Goal: Book appointment/travel/reservation

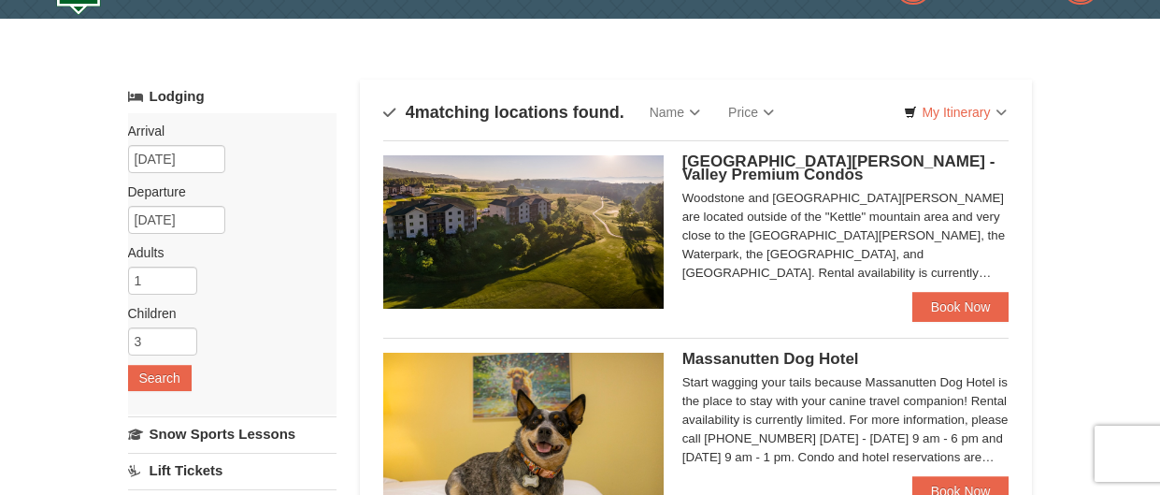
scroll to position [49, 0]
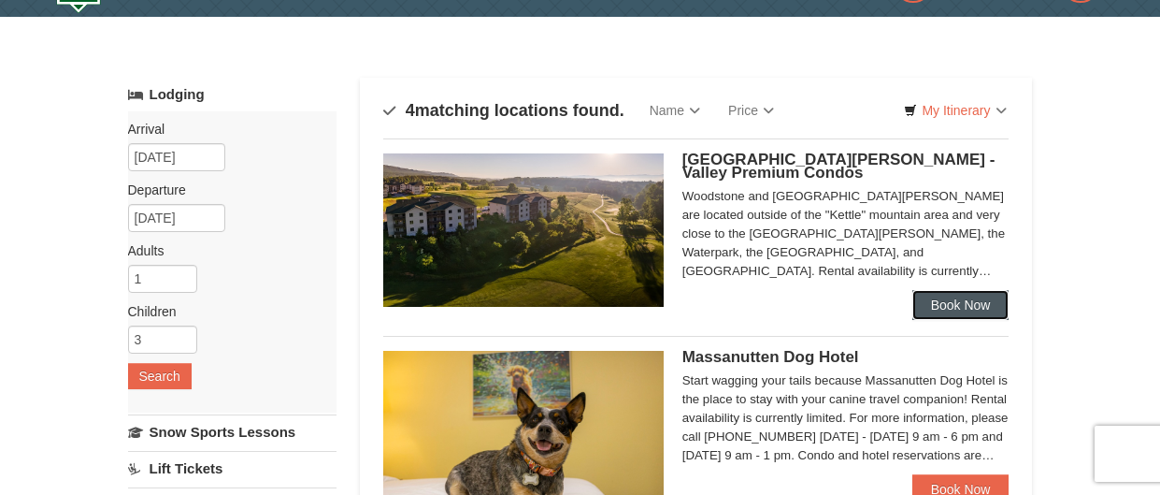
click at [983, 307] on link "Book Now" at bounding box center [960, 305] width 97 height 30
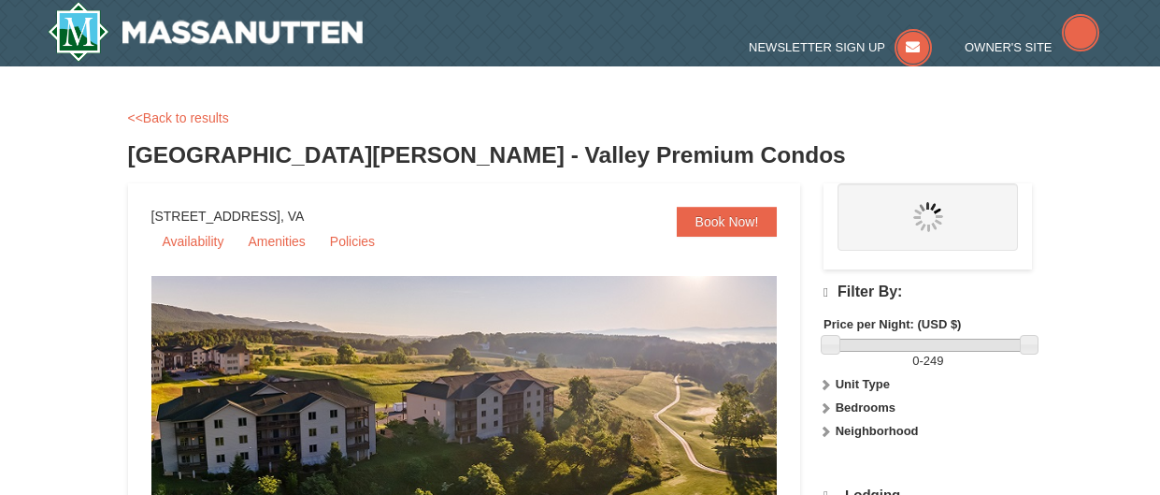
select select "9"
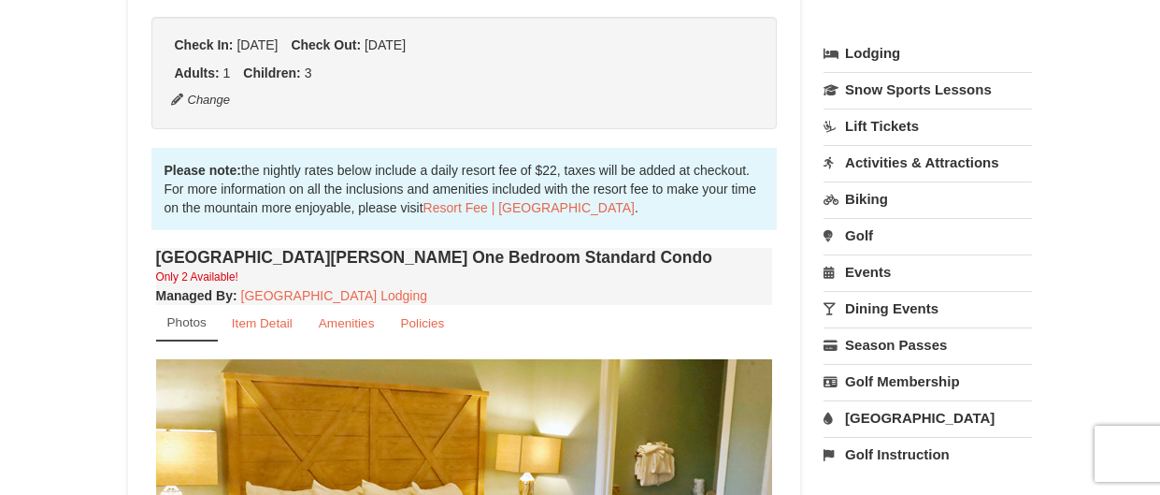
scroll to position [421, 0]
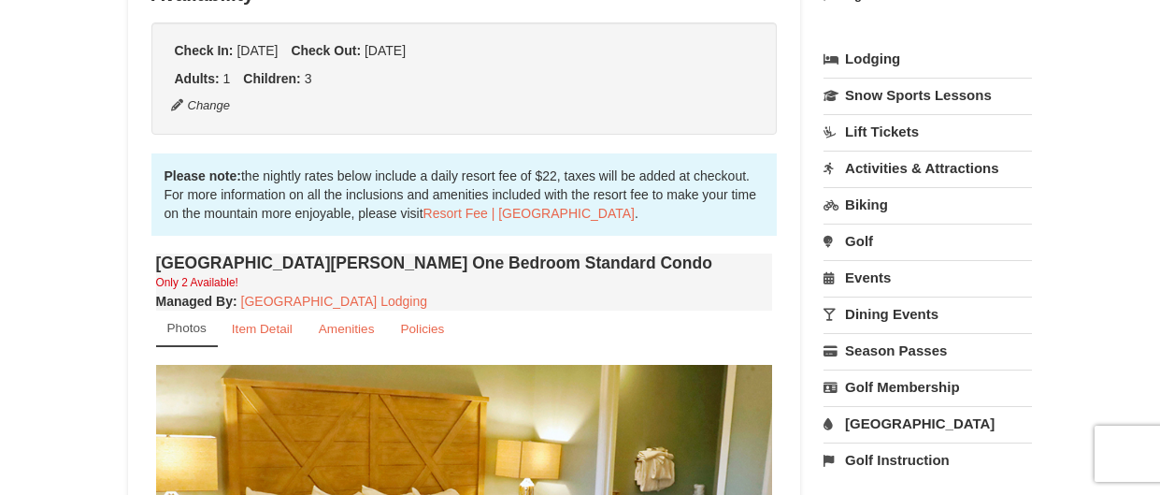
click at [954, 428] on link "Water Park" at bounding box center [928, 423] width 208 height 35
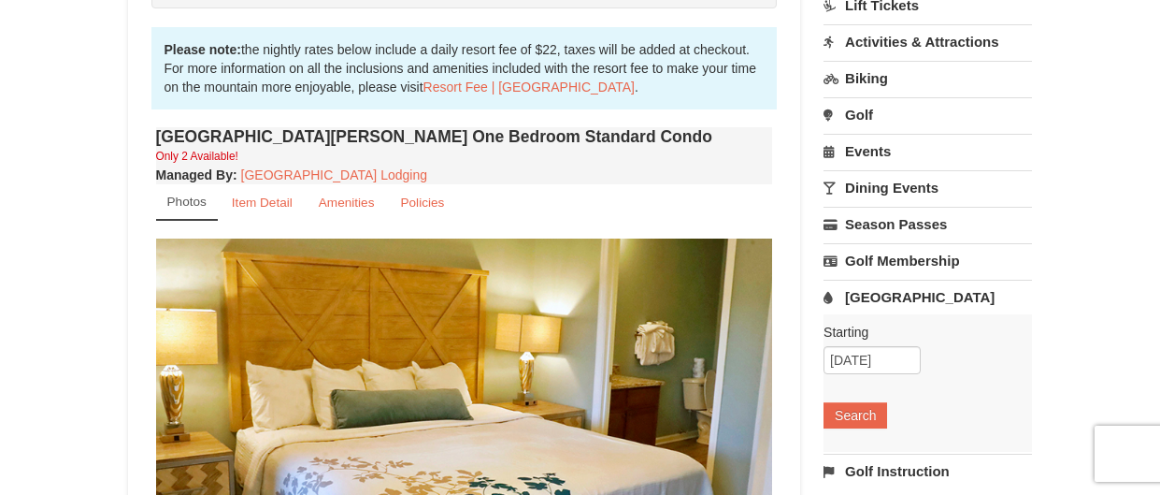
scroll to position [570, 0]
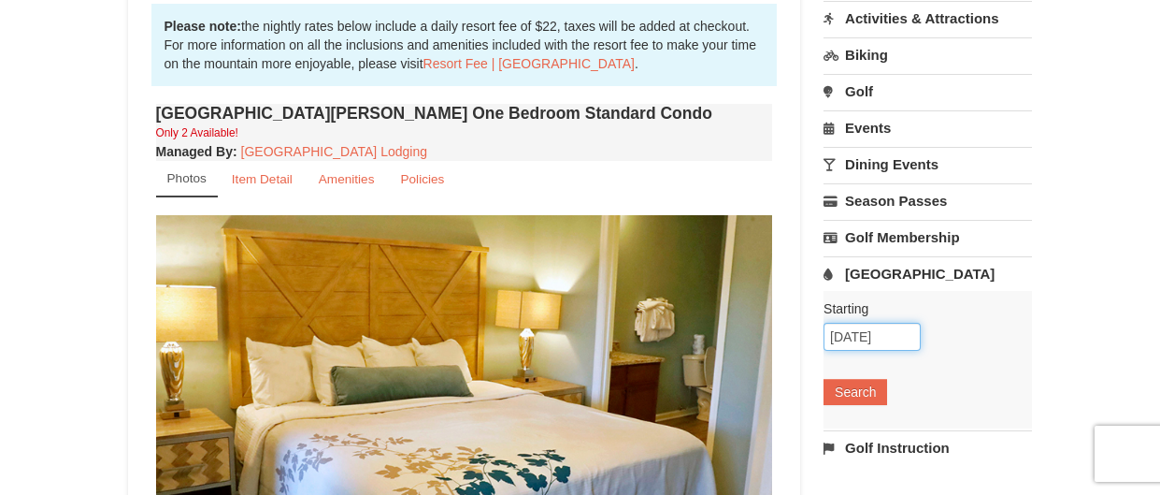
click at [882, 342] on input "[DATE]" at bounding box center [872, 337] width 97 height 28
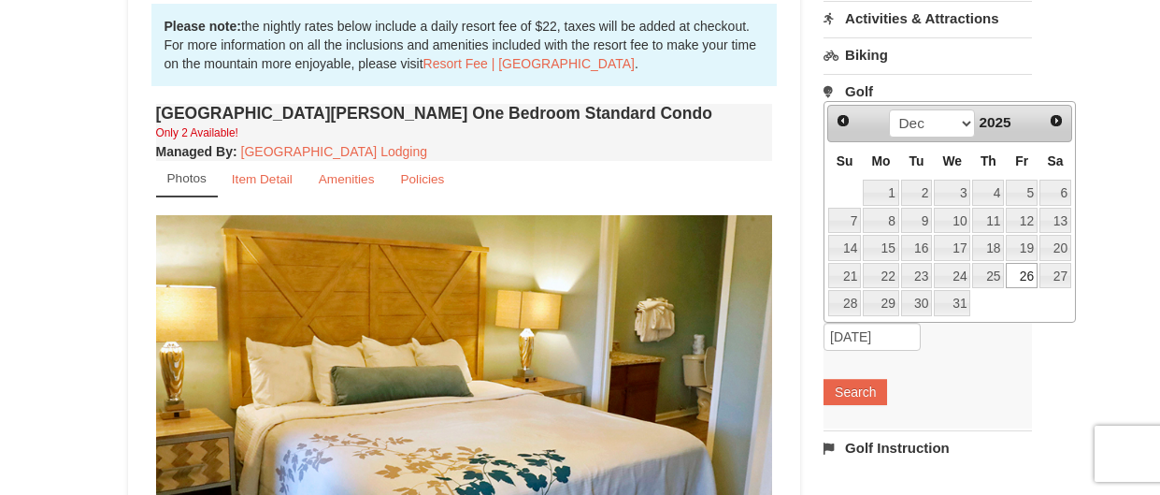
click at [1027, 281] on link "26" at bounding box center [1022, 276] width 32 height 26
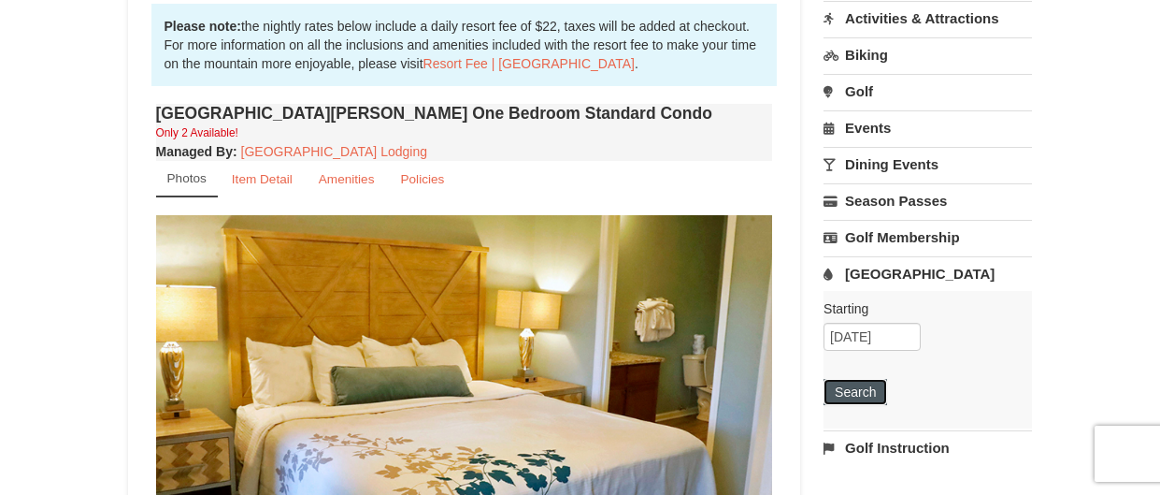
click at [859, 395] on button "Search" at bounding box center [856, 392] width 64 height 26
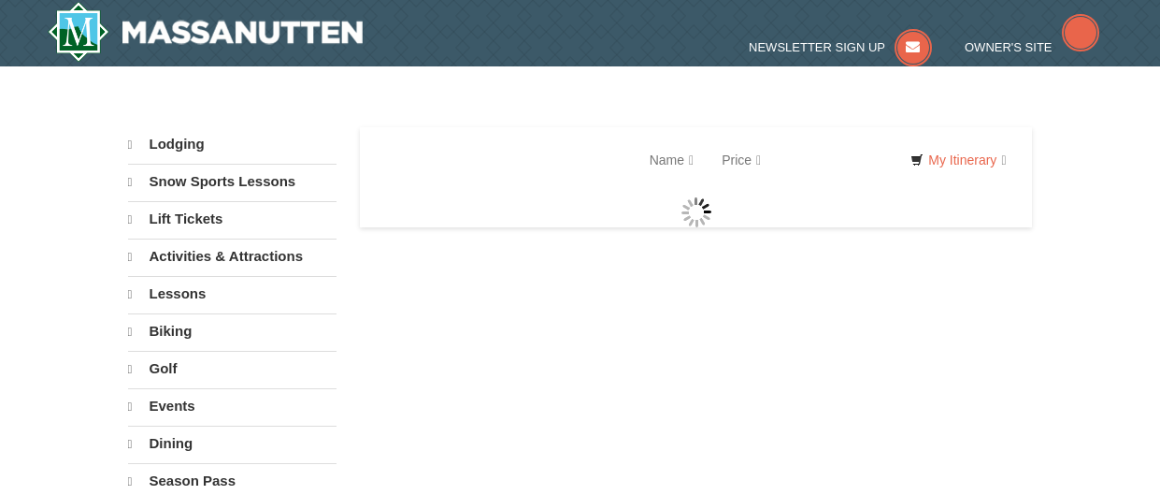
select select "9"
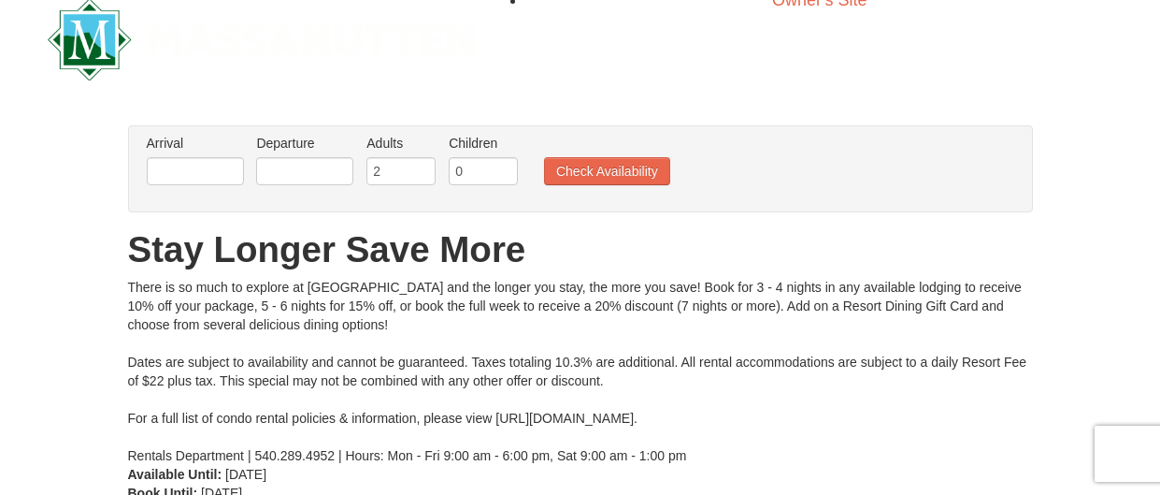
scroll to position [105, 0]
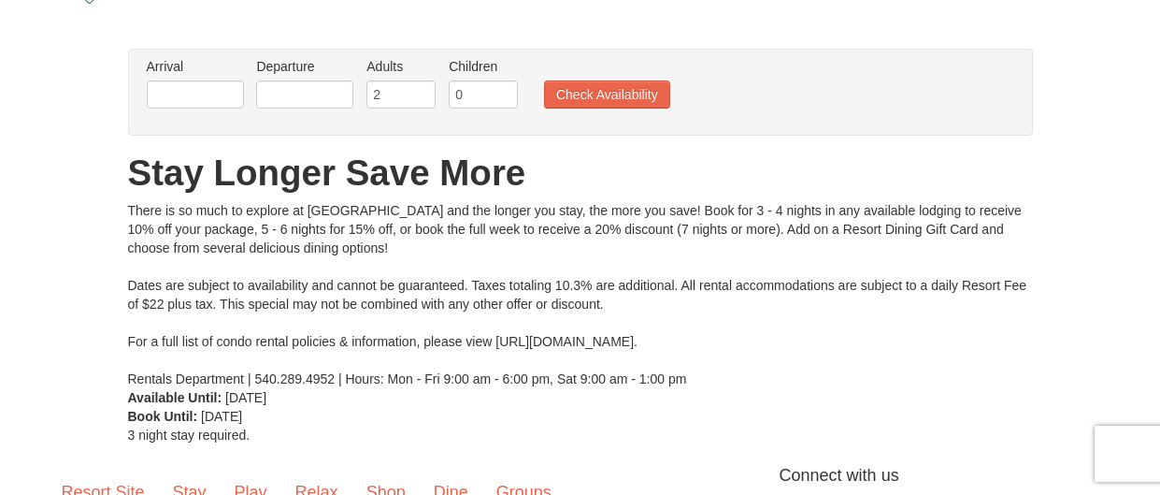
click at [0, 111] on div "× From: To: Adults: 2 Children: 0 Change Arrival Please format dates MM/DD/YYYY…" at bounding box center [580, 246] width 1160 height 433
click at [193, 101] on input "text" at bounding box center [195, 94] width 97 height 28
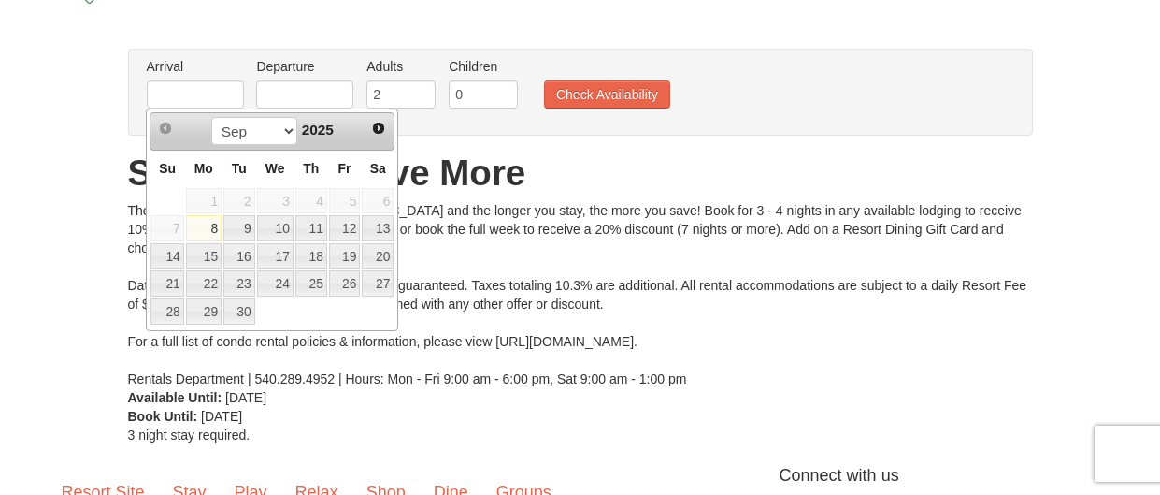
click at [370, 132] on link "Next" at bounding box center [379, 128] width 26 height 26
click at [380, 128] on span "Next" at bounding box center [378, 128] width 15 height 15
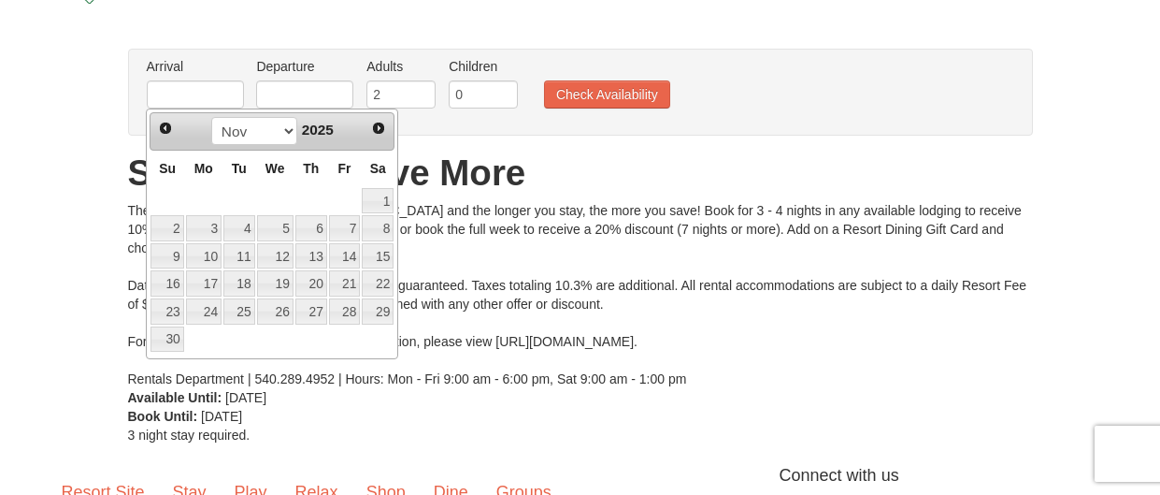
click at [383, 130] on span "Next" at bounding box center [378, 128] width 15 height 15
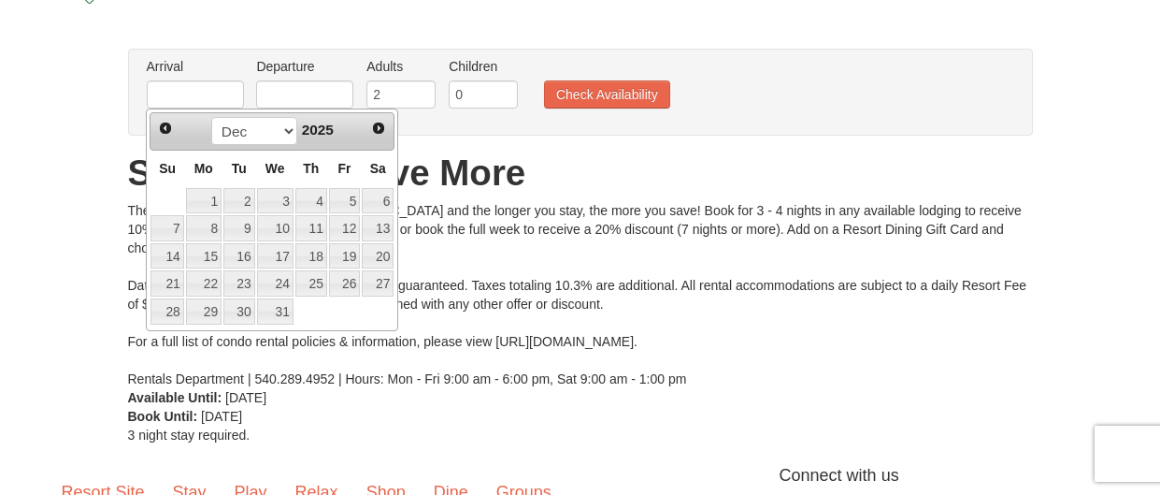
click at [339, 287] on link "26" at bounding box center [345, 283] width 32 height 26
type input "[DATE]"
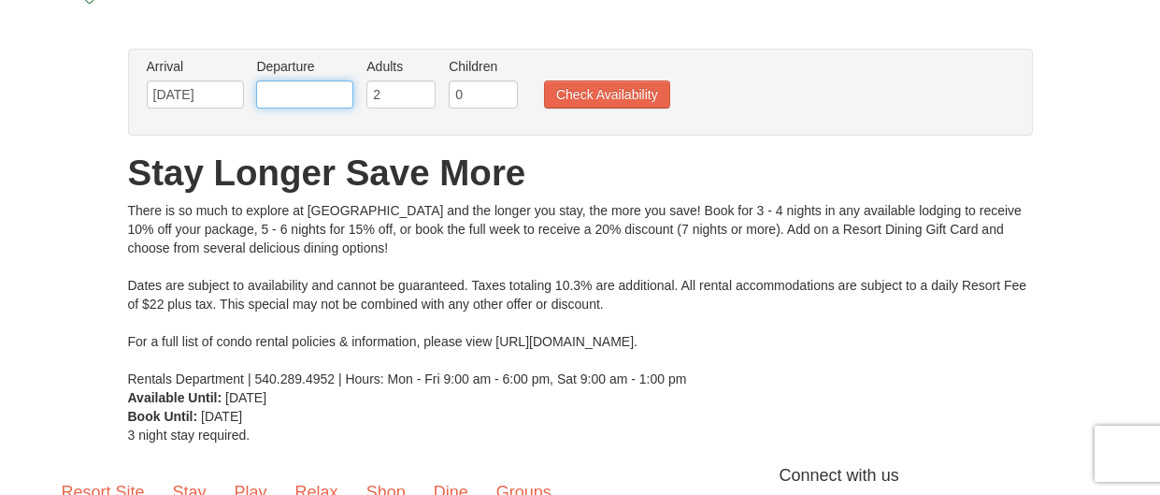
click at [328, 97] on input "text" at bounding box center [304, 94] width 97 height 28
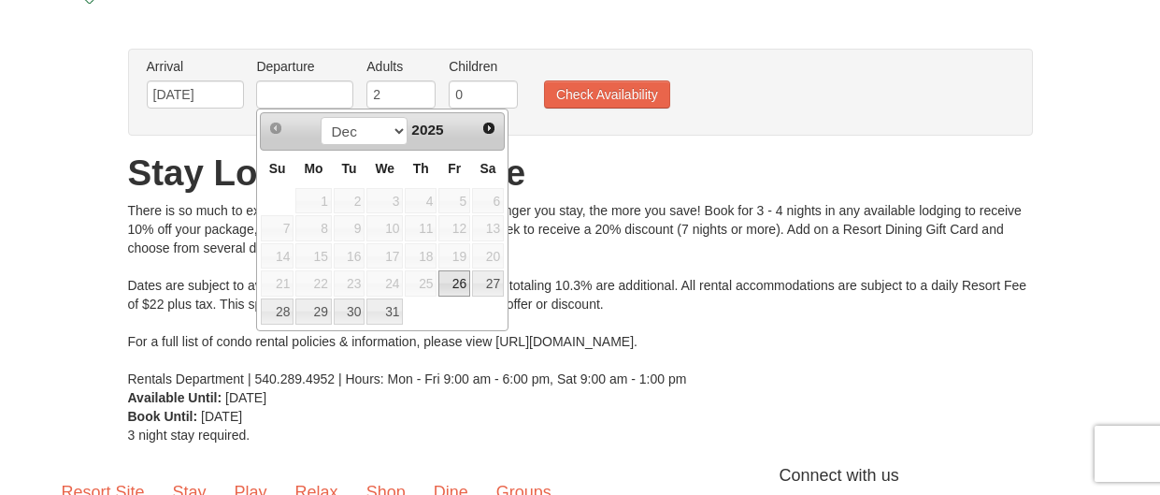
click at [317, 306] on link "29" at bounding box center [313, 311] width 36 height 26
type input "[DATE]"
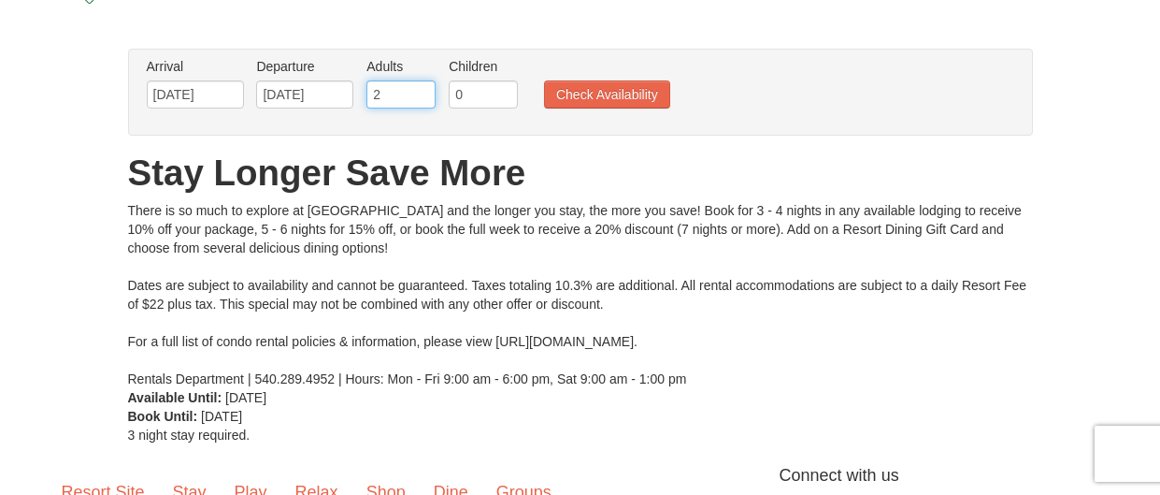
click at [399, 96] on input "2" at bounding box center [400, 94] width 69 height 28
type input "1"
click at [495, 93] on input "0" at bounding box center [483, 94] width 69 height 28
type input "0"
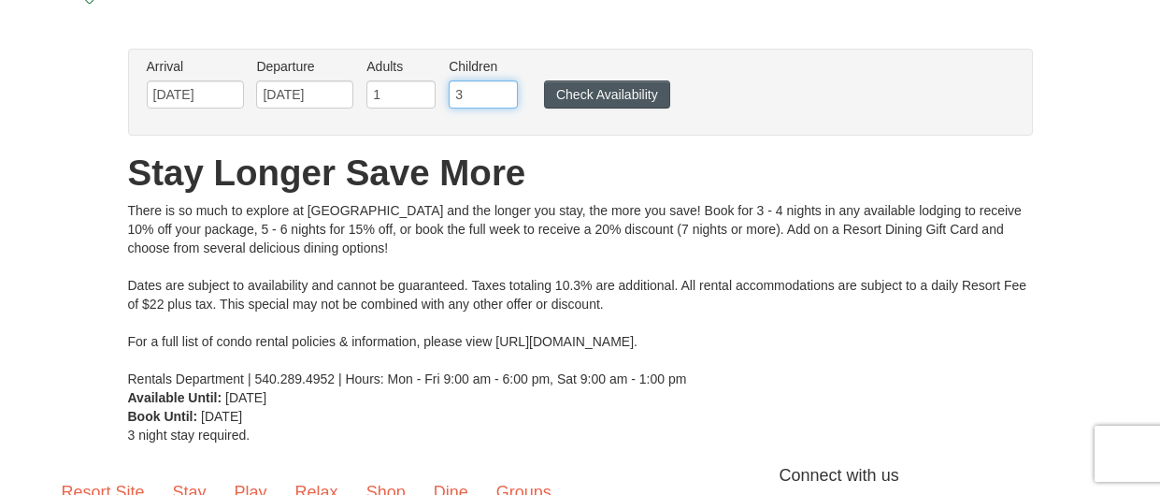
type input "3"
click at [624, 91] on button "Check Availability" at bounding box center [607, 94] width 126 height 28
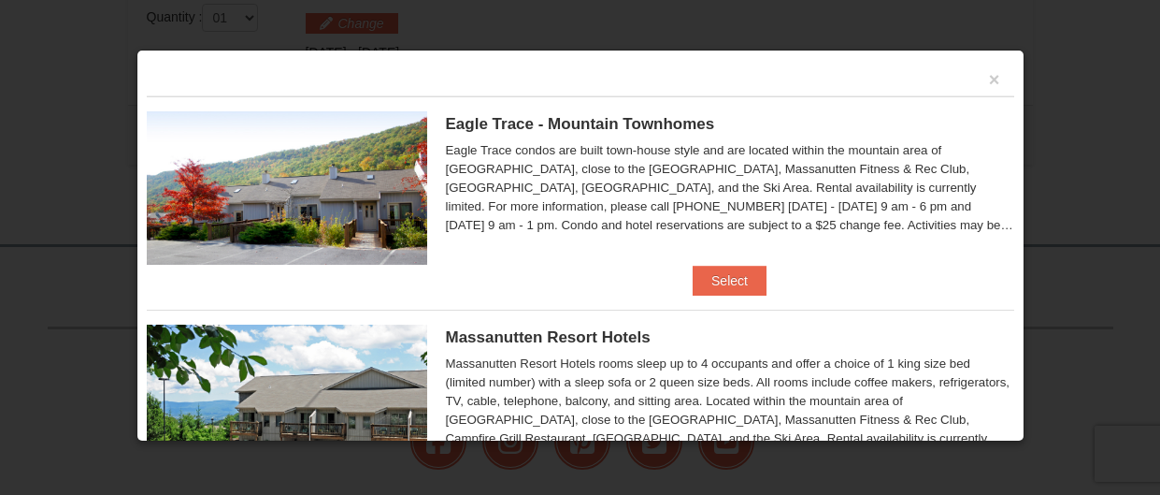
scroll to position [607, 0]
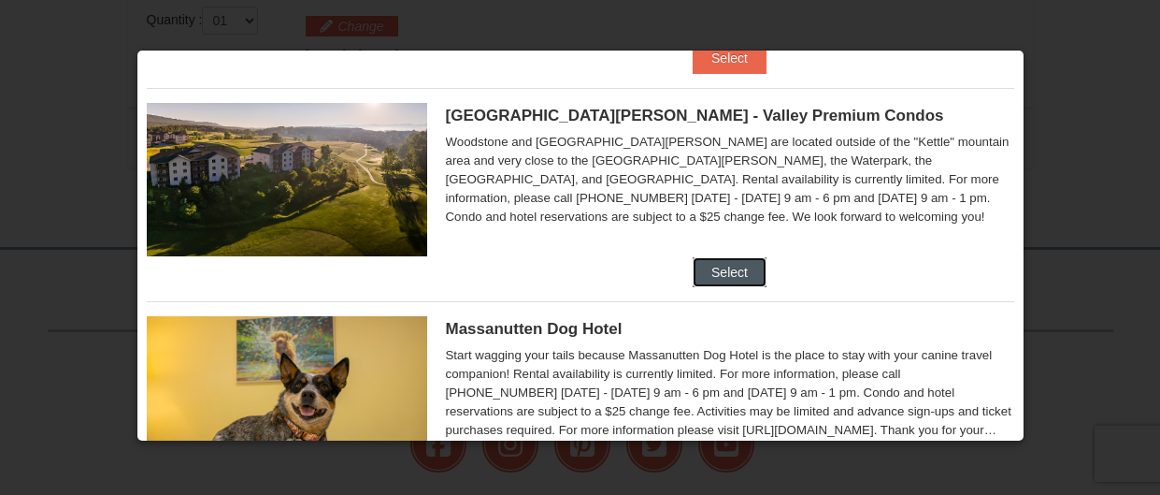
click at [758, 257] on button "Select" at bounding box center [730, 272] width 74 height 30
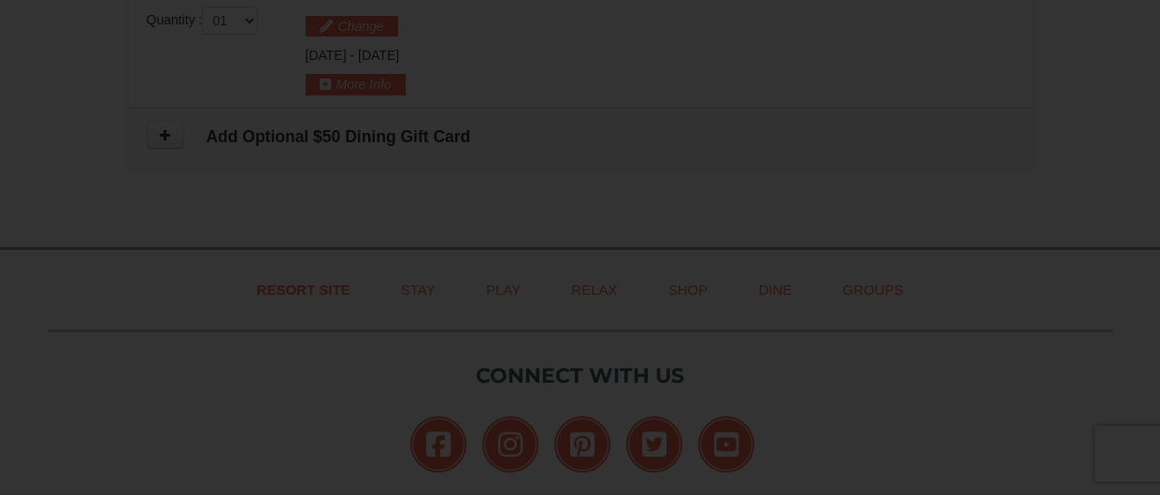
scroll to position [0, 0]
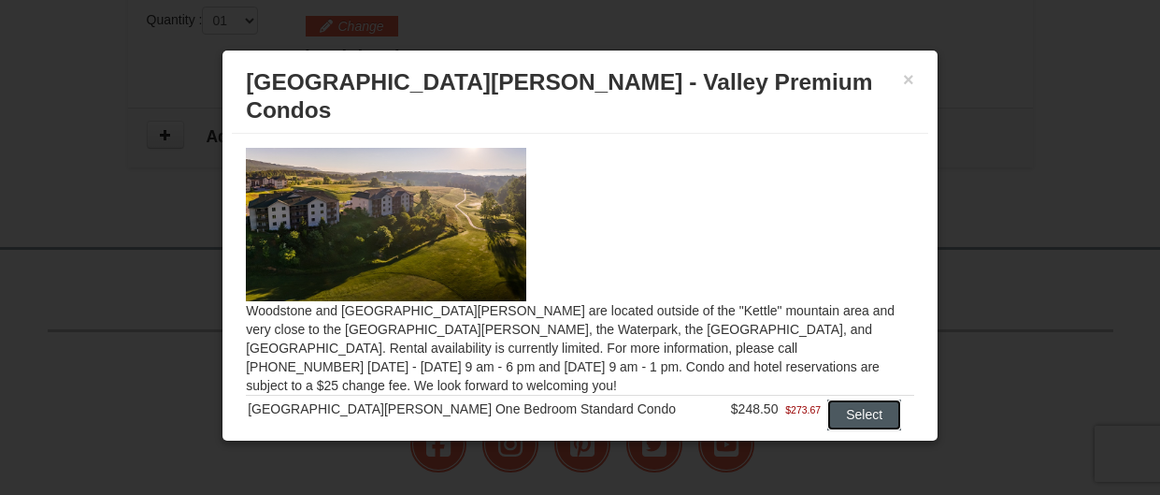
click at [844, 399] on button "Select" at bounding box center [864, 414] width 74 height 30
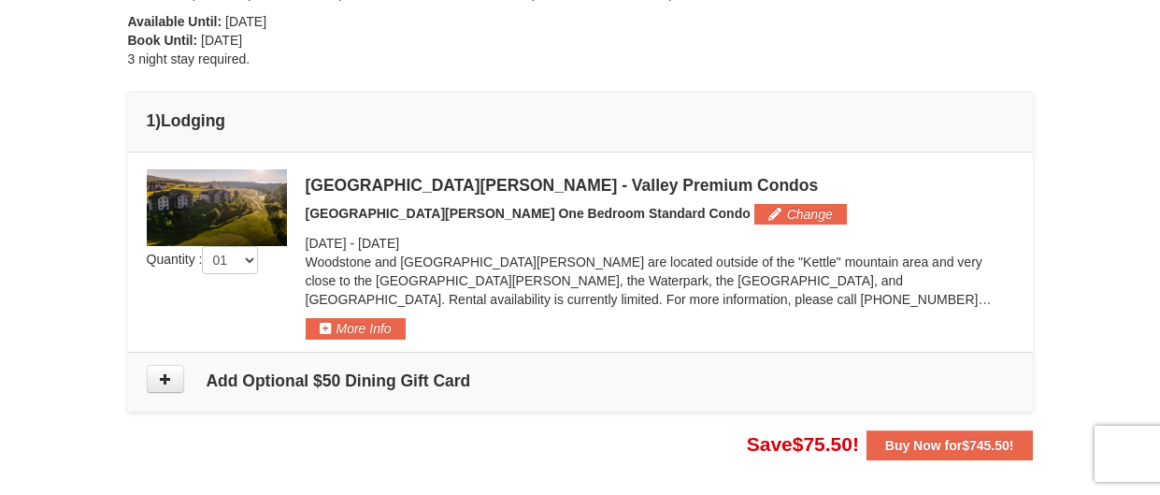
scroll to position [446, 0]
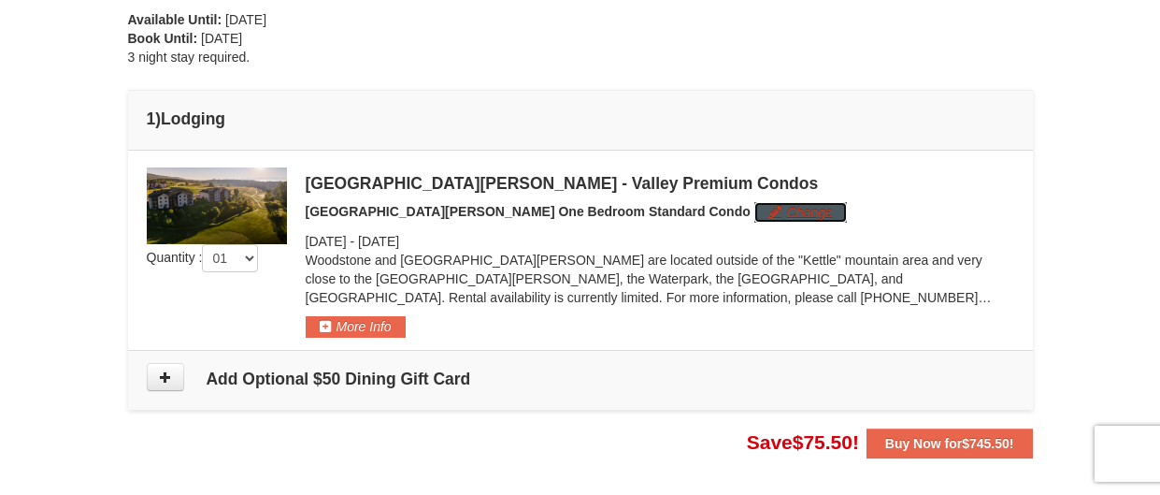
click at [754, 218] on button "Change" at bounding box center [800, 212] width 93 height 21
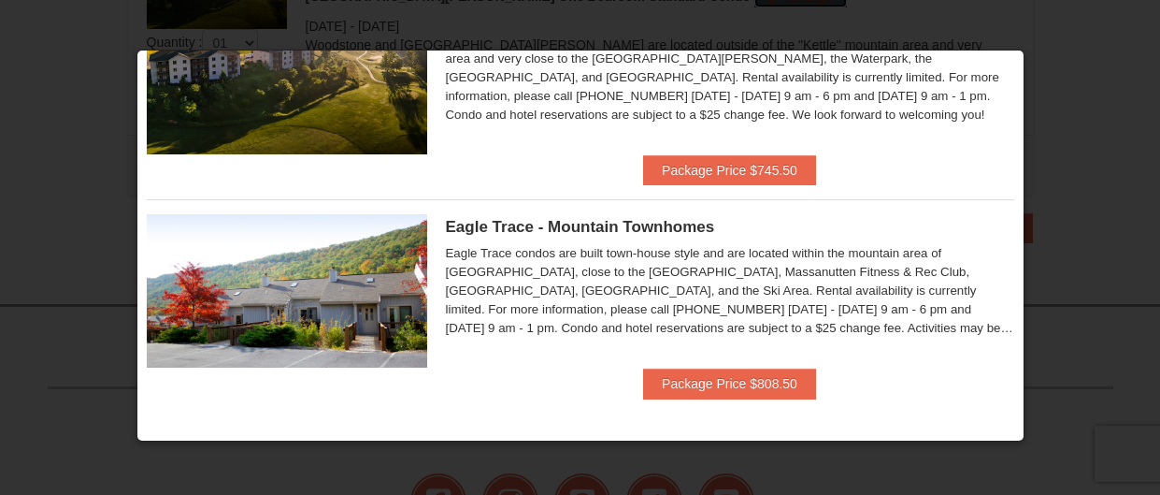
scroll to position [662, 0]
click at [1091, 173] on div at bounding box center [580, 247] width 1160 height 495
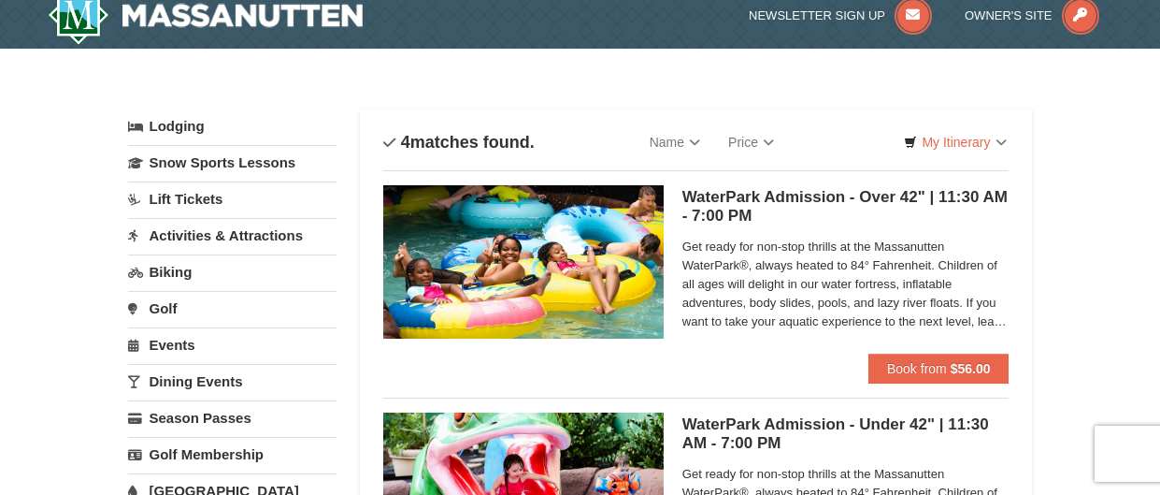
scroll to position [2, 0]
